Goal: Obtain resource: Download file/media

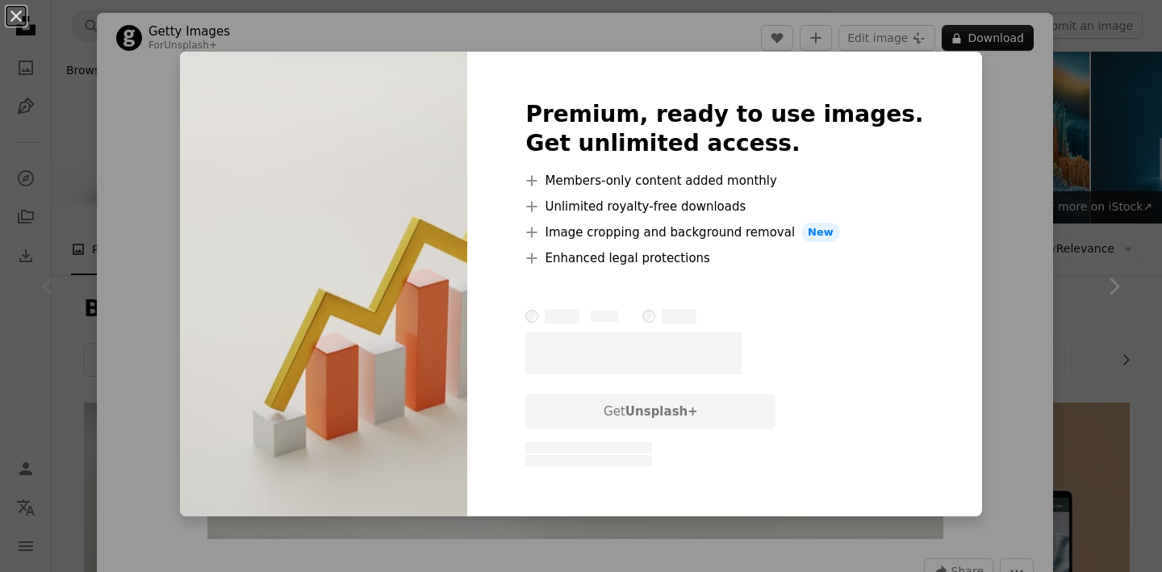
scroll to position [335, 0]
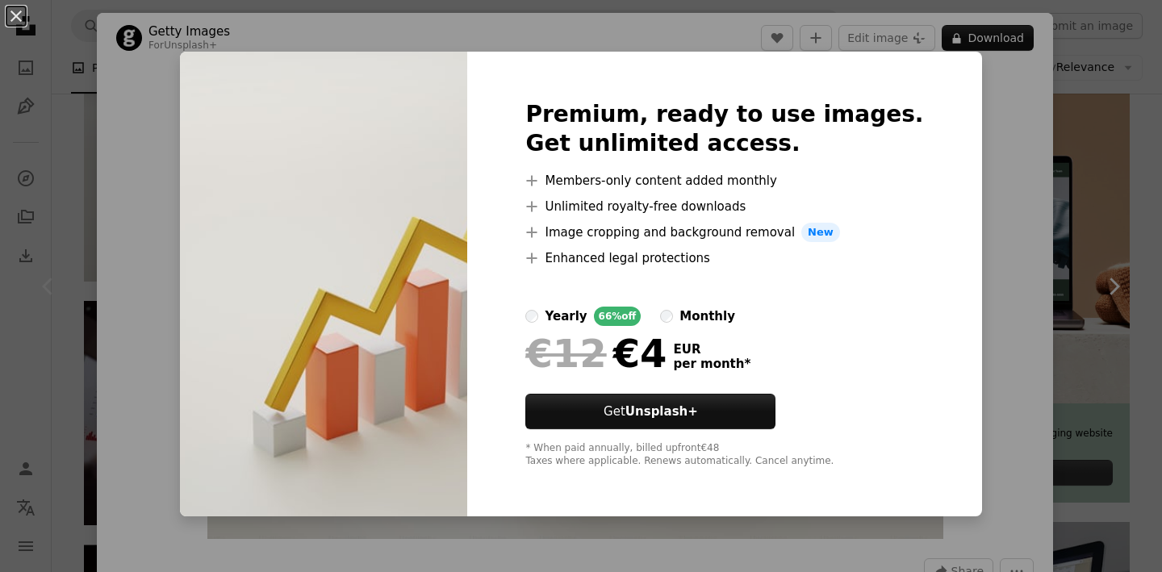
click at [77, 332] on div "An X shape Premium, ready to use images. Get unlimited access. A plus sign Memb…" at bounding box center [581, 286] width 1162 height 572
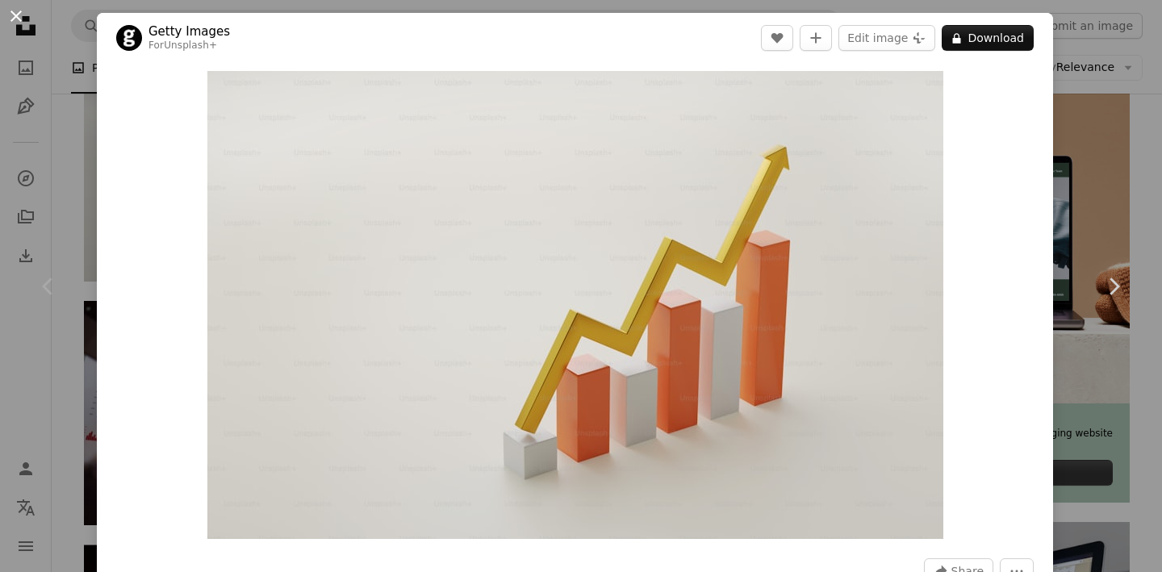
click at [21, 23] on button "An X shape" at bounding box center [15, 15] width 19 height 19
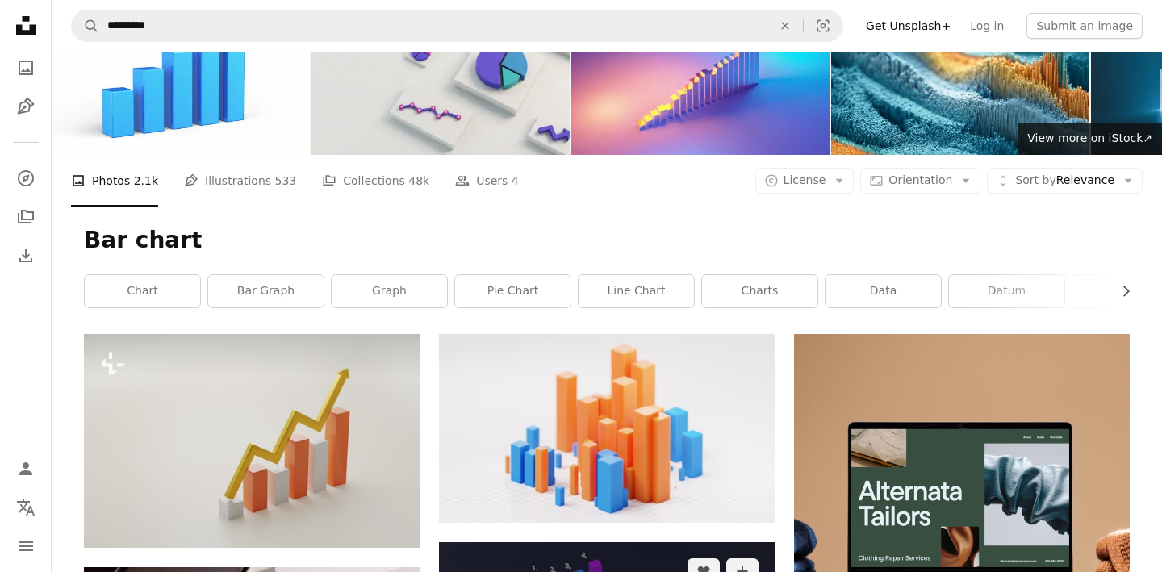
scroll to position [44, 0]
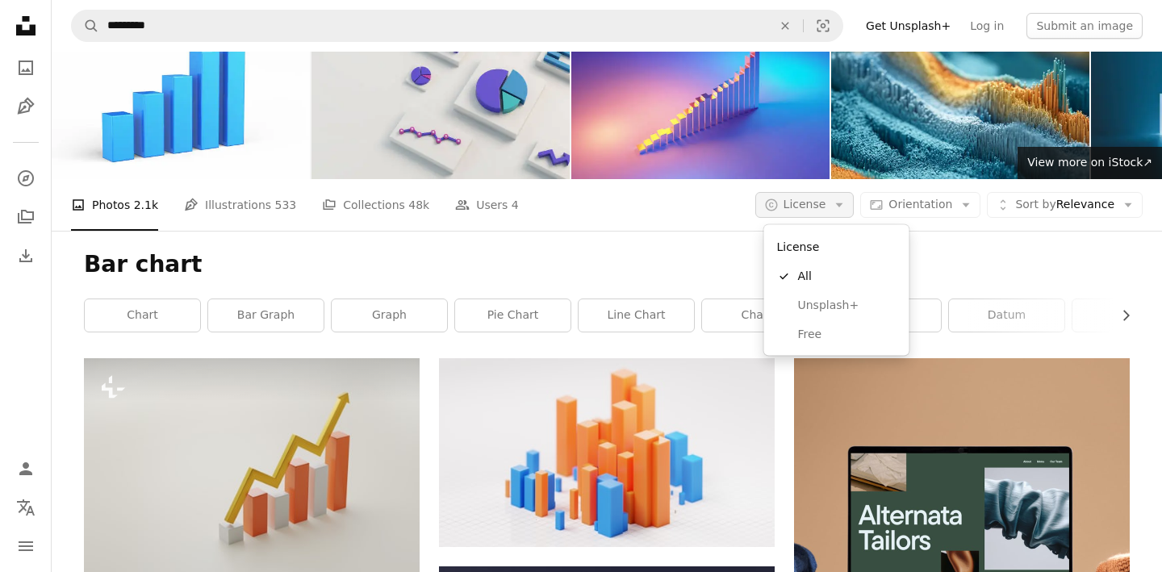
click at [843, 205] on icon "button" at bounding box center [839, 205] width 7 height 4
click at [816, 330] on span "Free" at bounding box center [847, 334] width 98 height 16
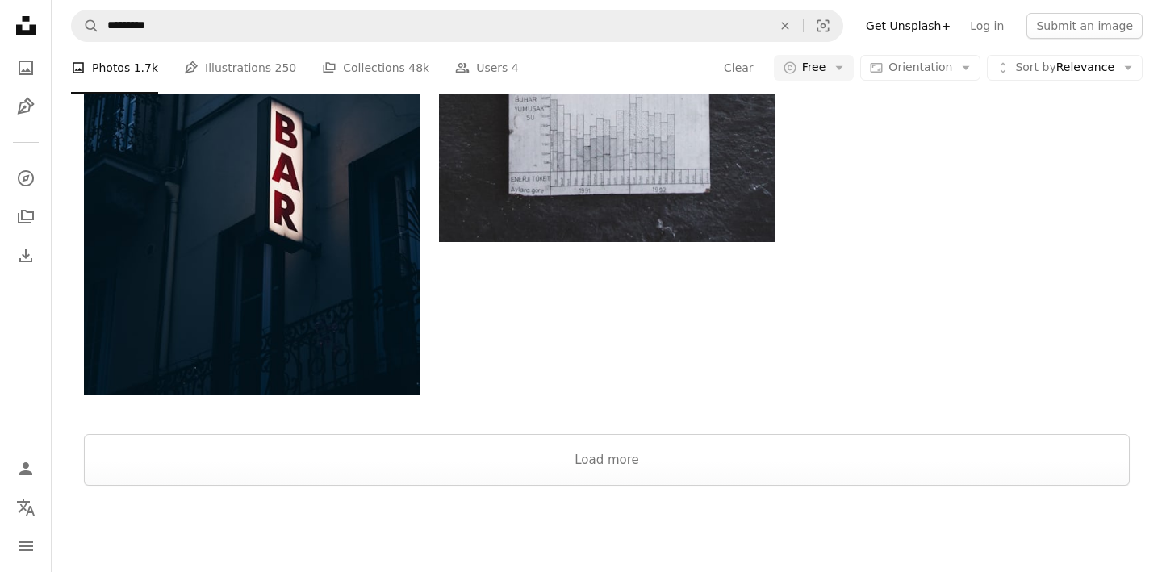
scroll to position [2431, 0]
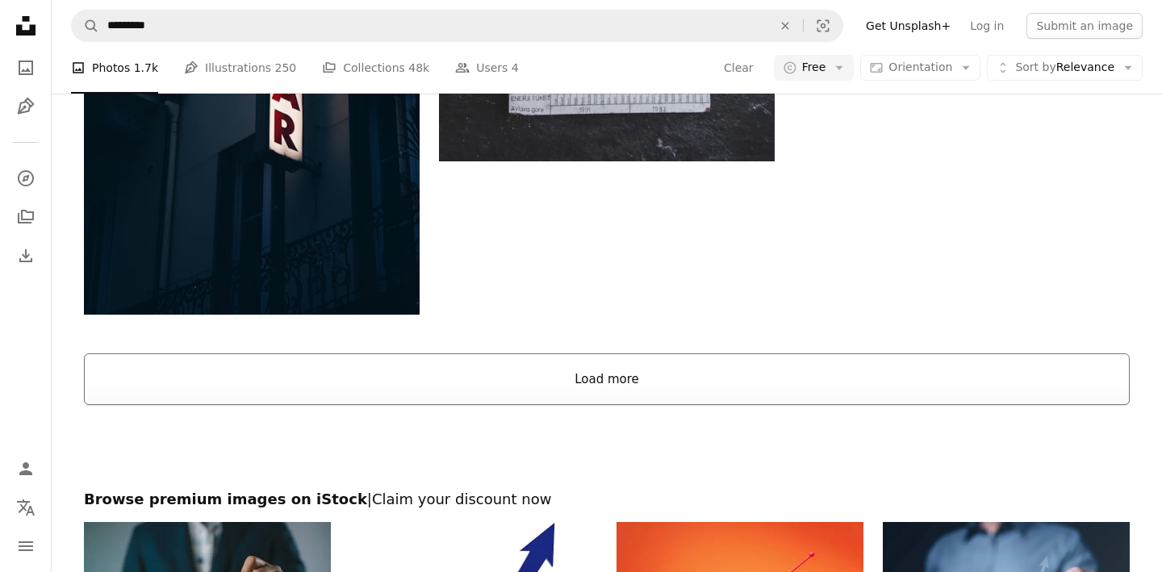
click at [573, 392] on button "Load more" at bounding box center [606, 379] width 1045 height 52
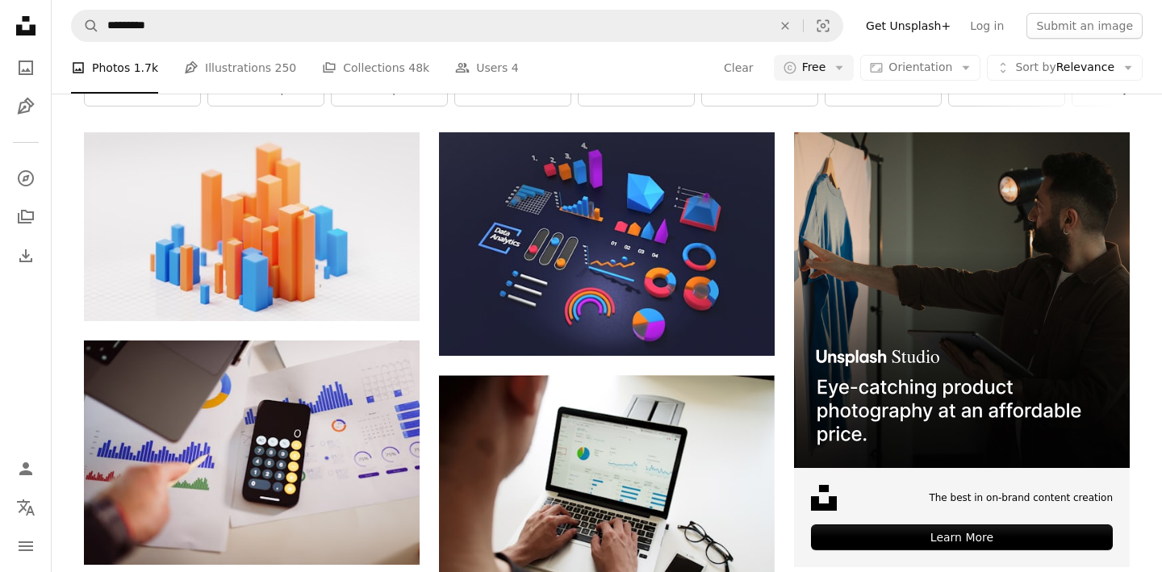
scroll to position [346, 0]
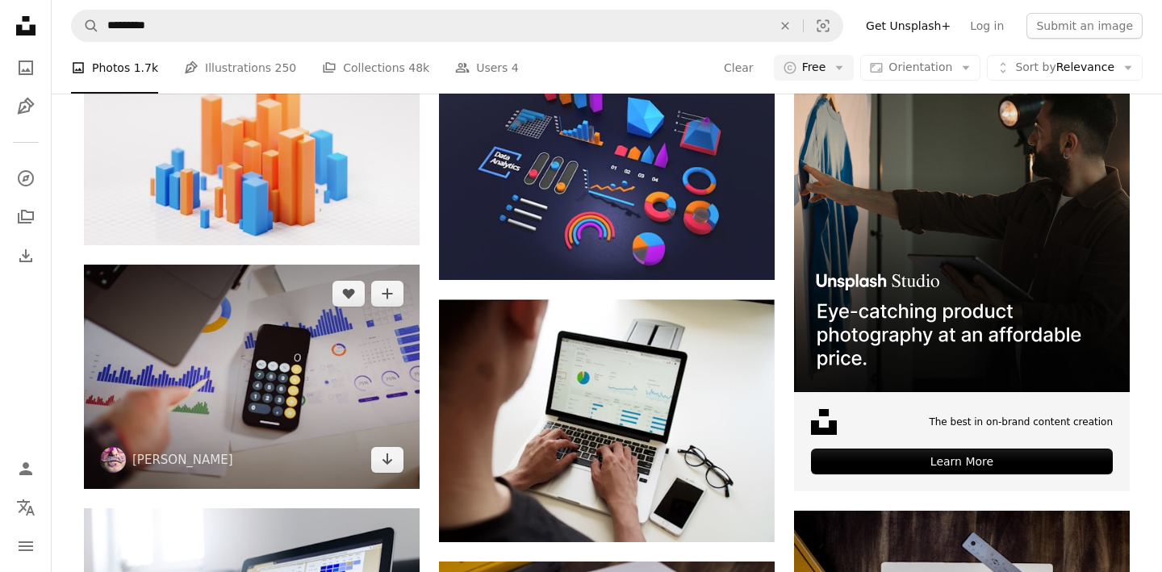
click at [289, 381] on img at bounding box center [252, 377] width 336 height 224
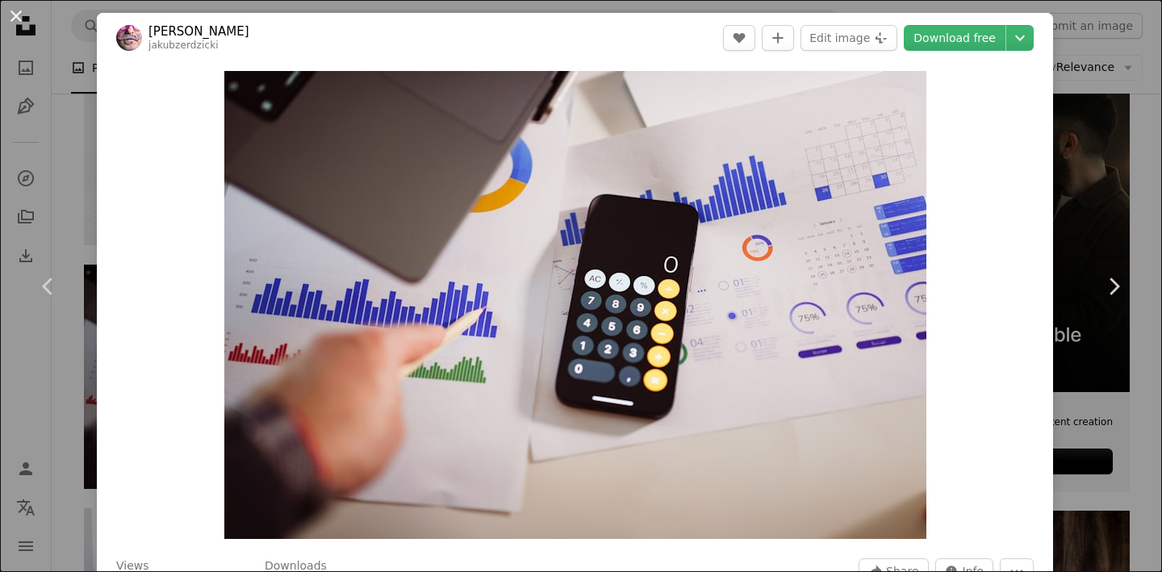
click at [19, 19] on button "An X shape" at bounding box center [15, 15] width 19 height 19
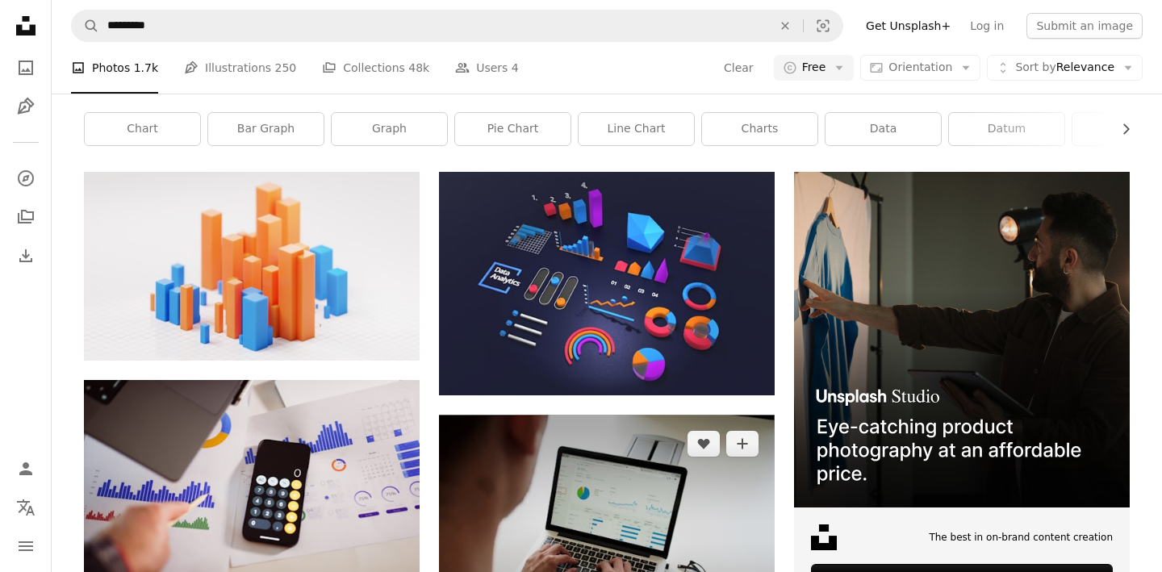
scroll to position [201, 0]
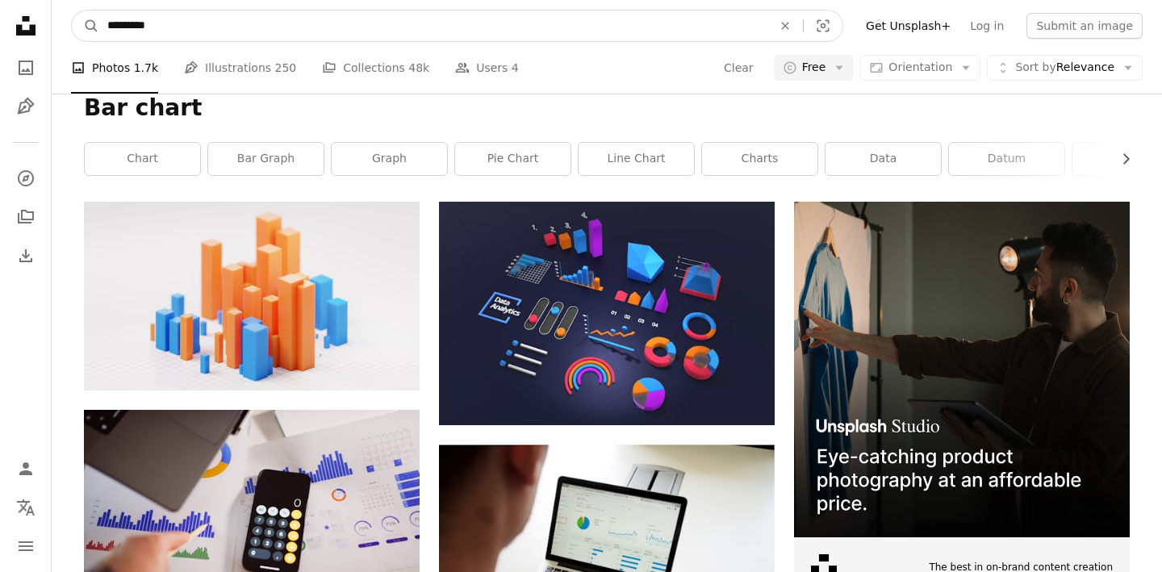
drag, startPoint x: 224, startPoint y: 33, endPoint x: -33, endPoint y: 33, distance: 257.3
drag, startPoint x: 218, startPoint y: 24, endPoint x: -42, endPoint y: 6, distance: 260.4
